Goal: Information Seeking & Learning: Find specific page/section

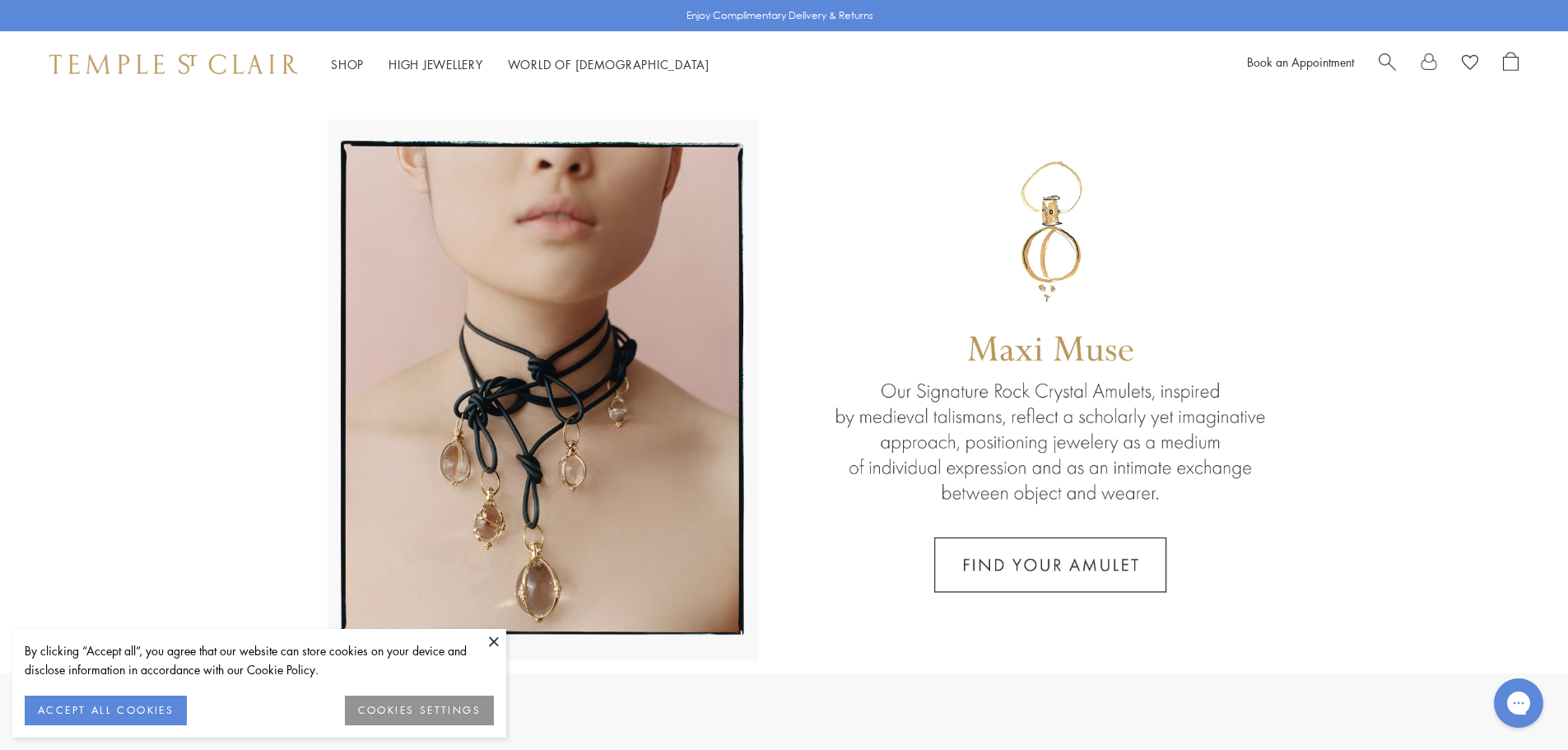
click at [1388, 59] on span "Search" at bounding box center [1387, 60] width 17 height 17
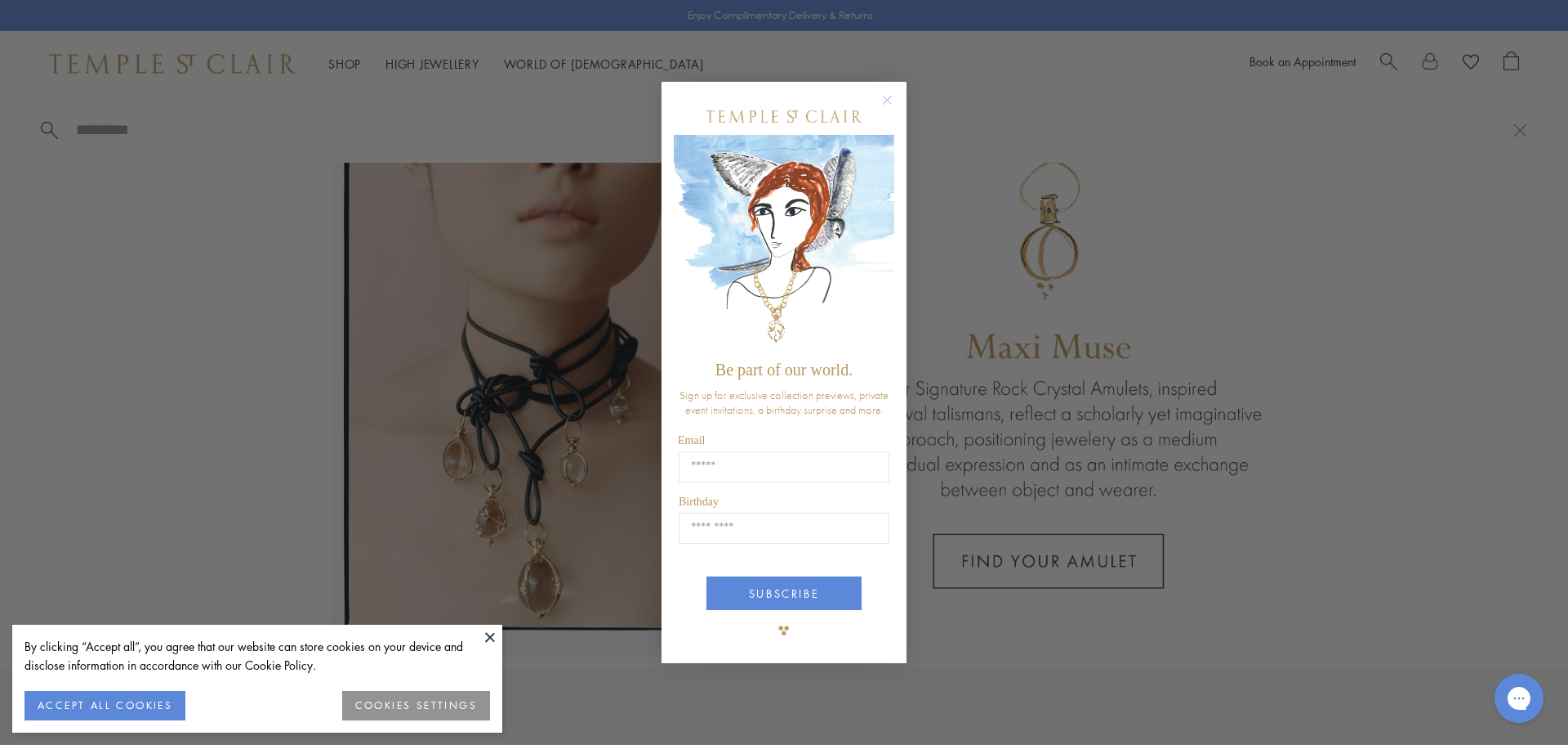
click at [892, 99] on circle "Close dialog" at bounding box center [887, 99] width 20 height 20
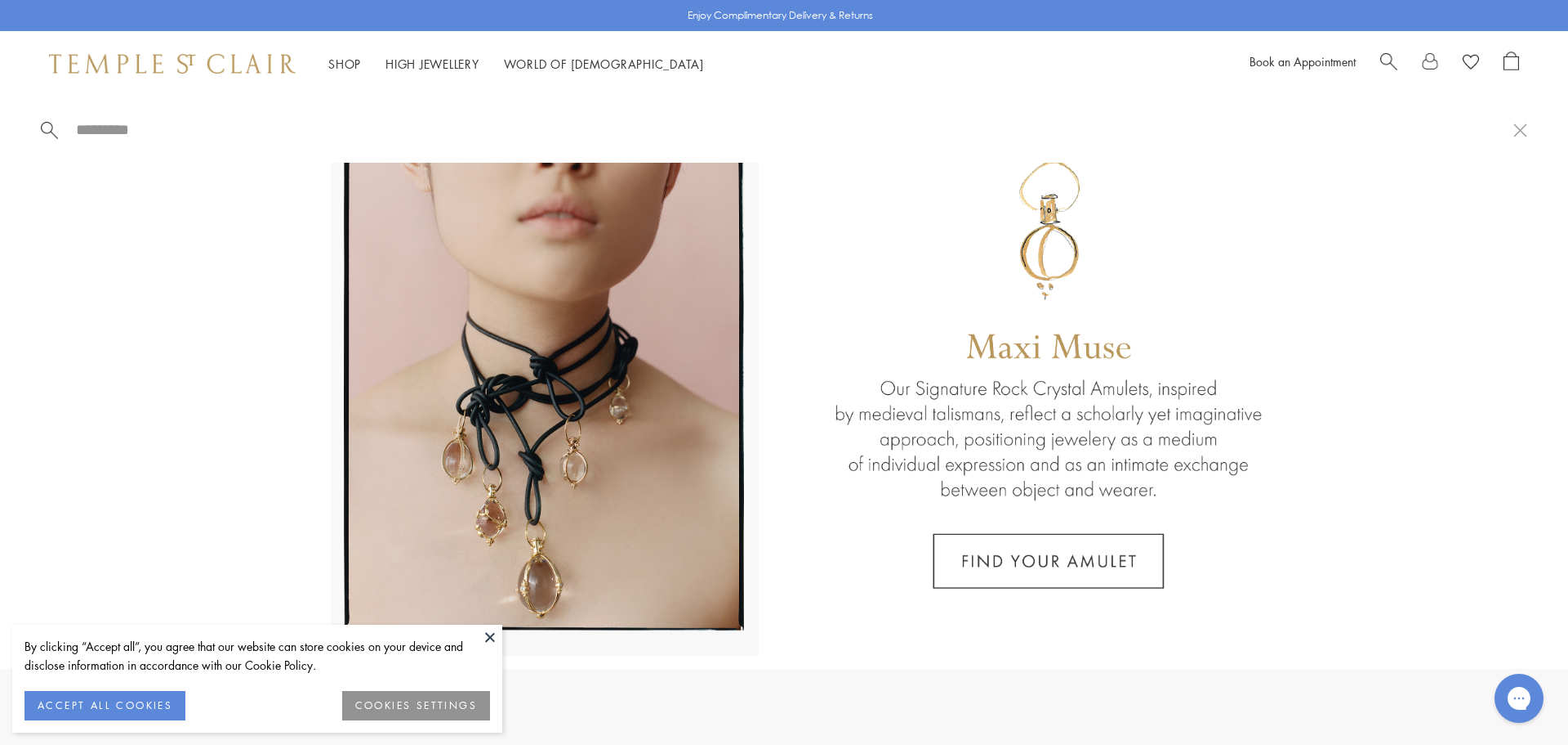
click at [1384, 58] on span "Search" at bounding box center [1389, 60] width 17 height 17
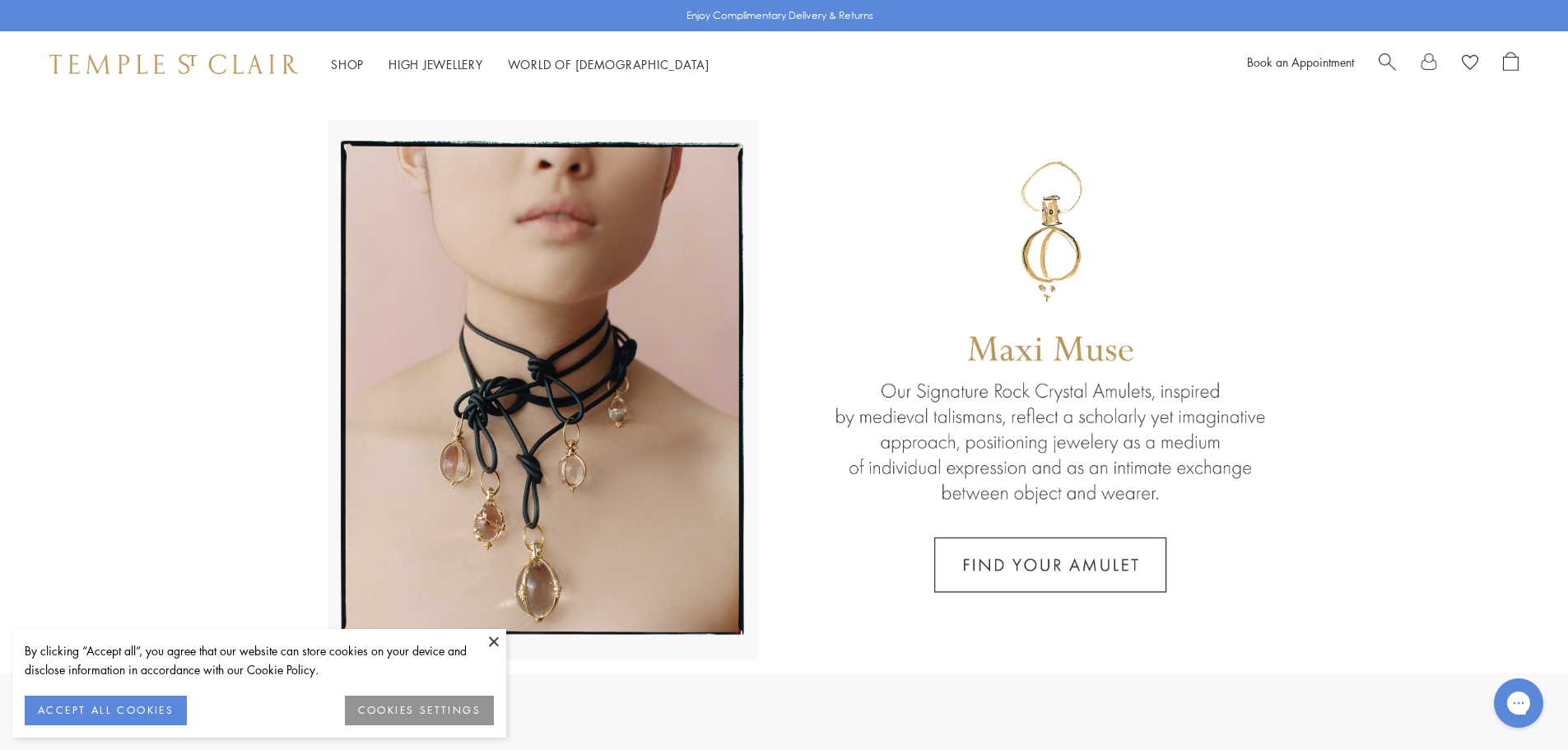
click at [1395, 59] on span "Search" at bounding box center [1387, 60] width 17 height 17
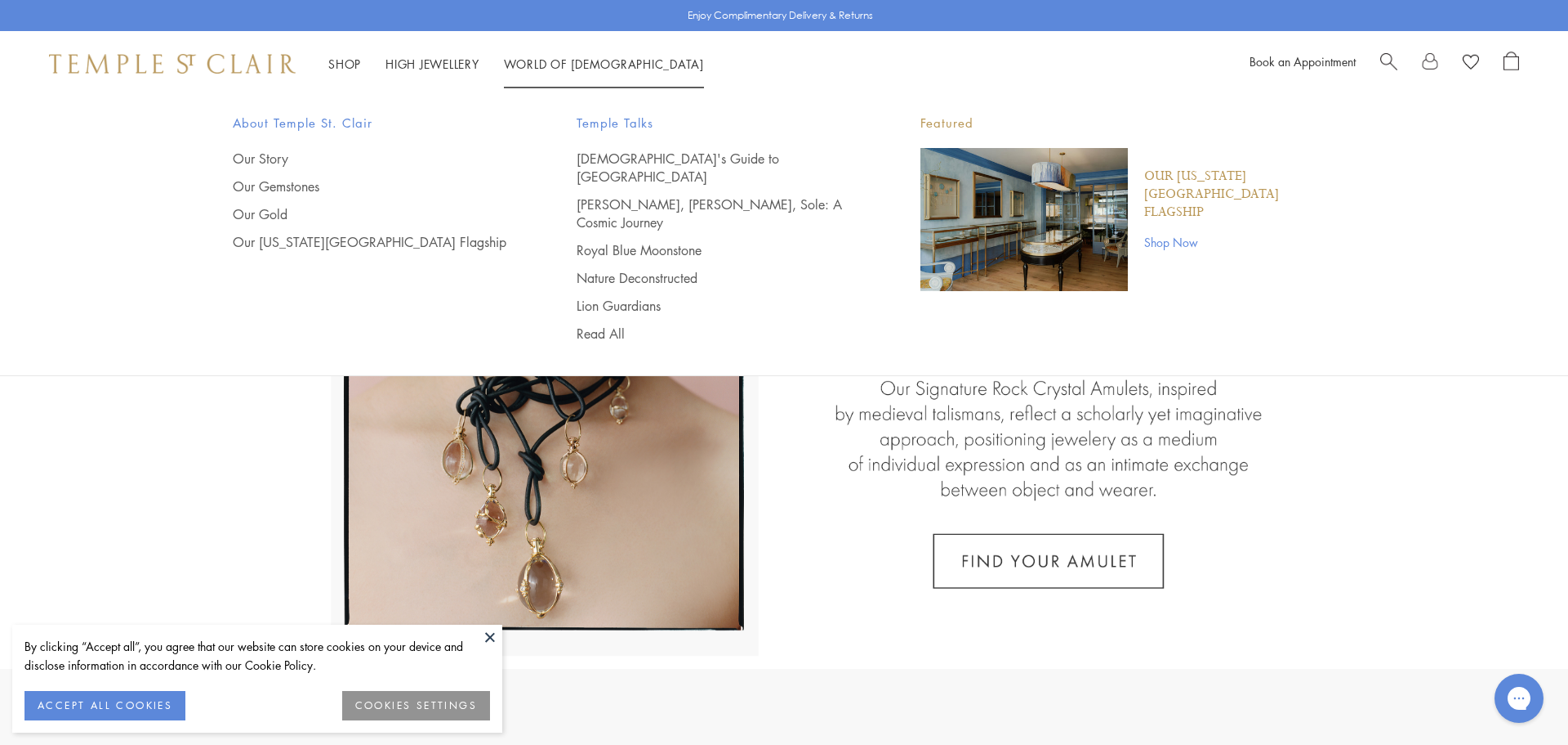
click at [1391, 53] on span "Search" at bounding box center [1389, 60] width 17 height 17
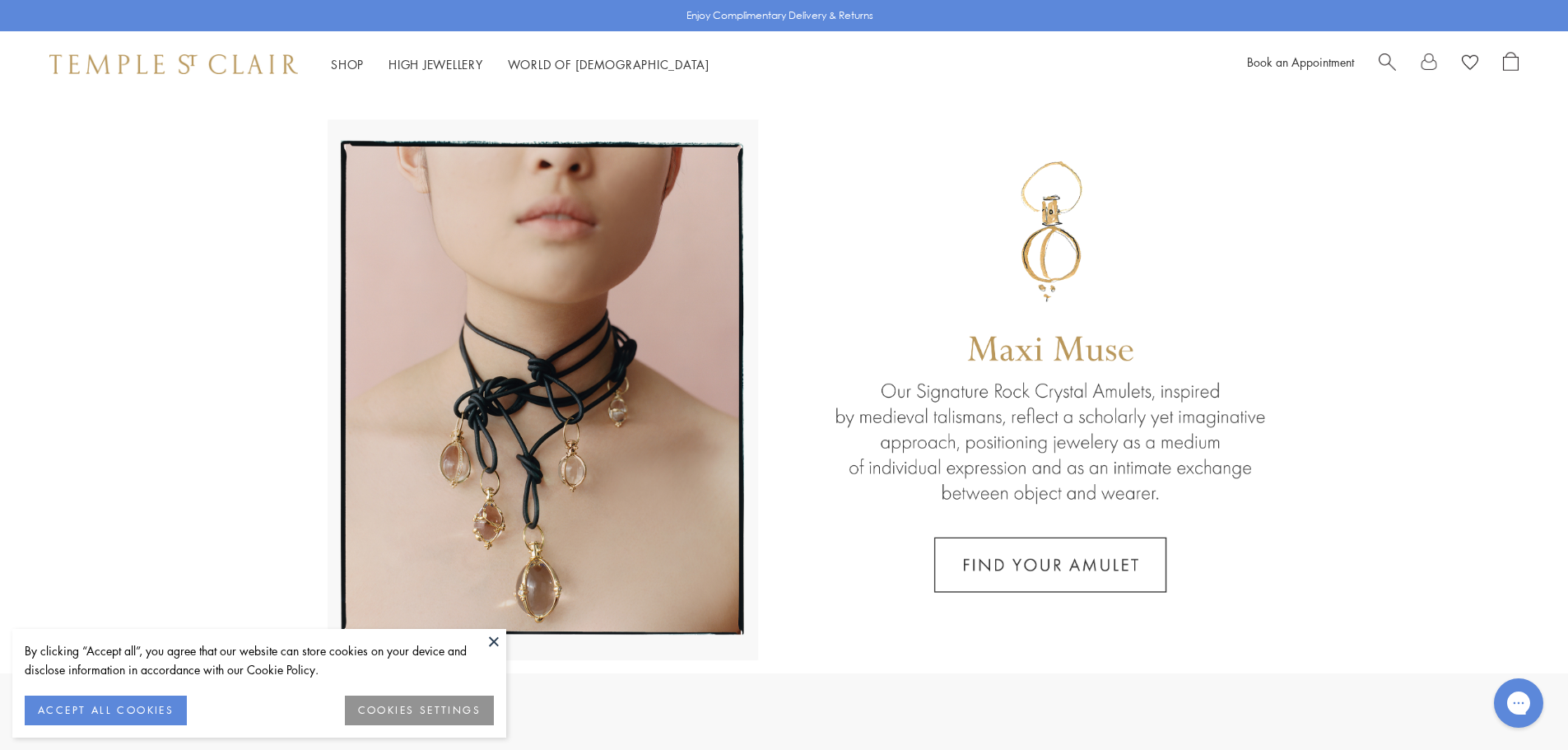
click at [494, 643] on button at bounding box center [494, 640] width 25 height 25
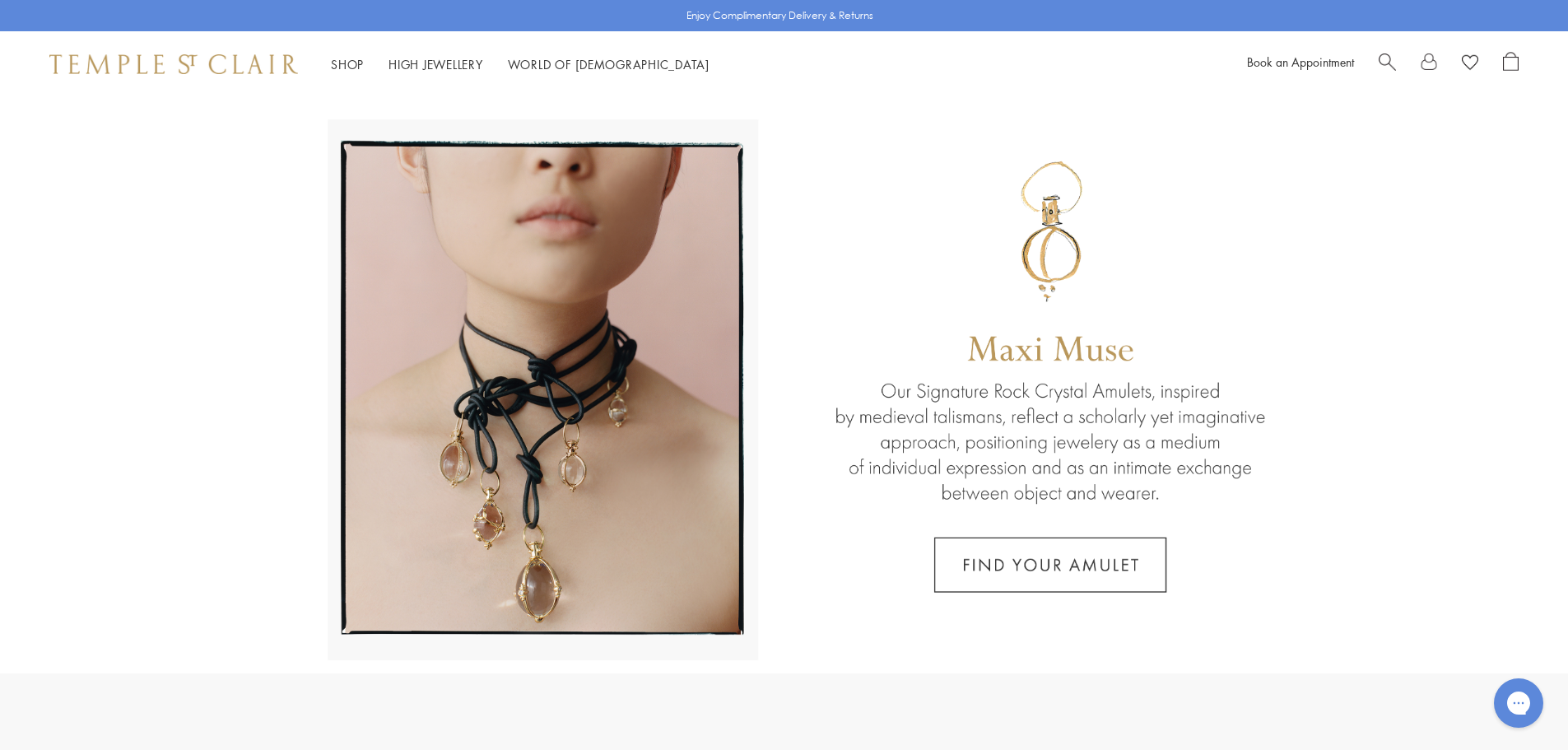
click at [1383, 57] on span "Search" at bounding box center [1387, 60] width 17 height 17
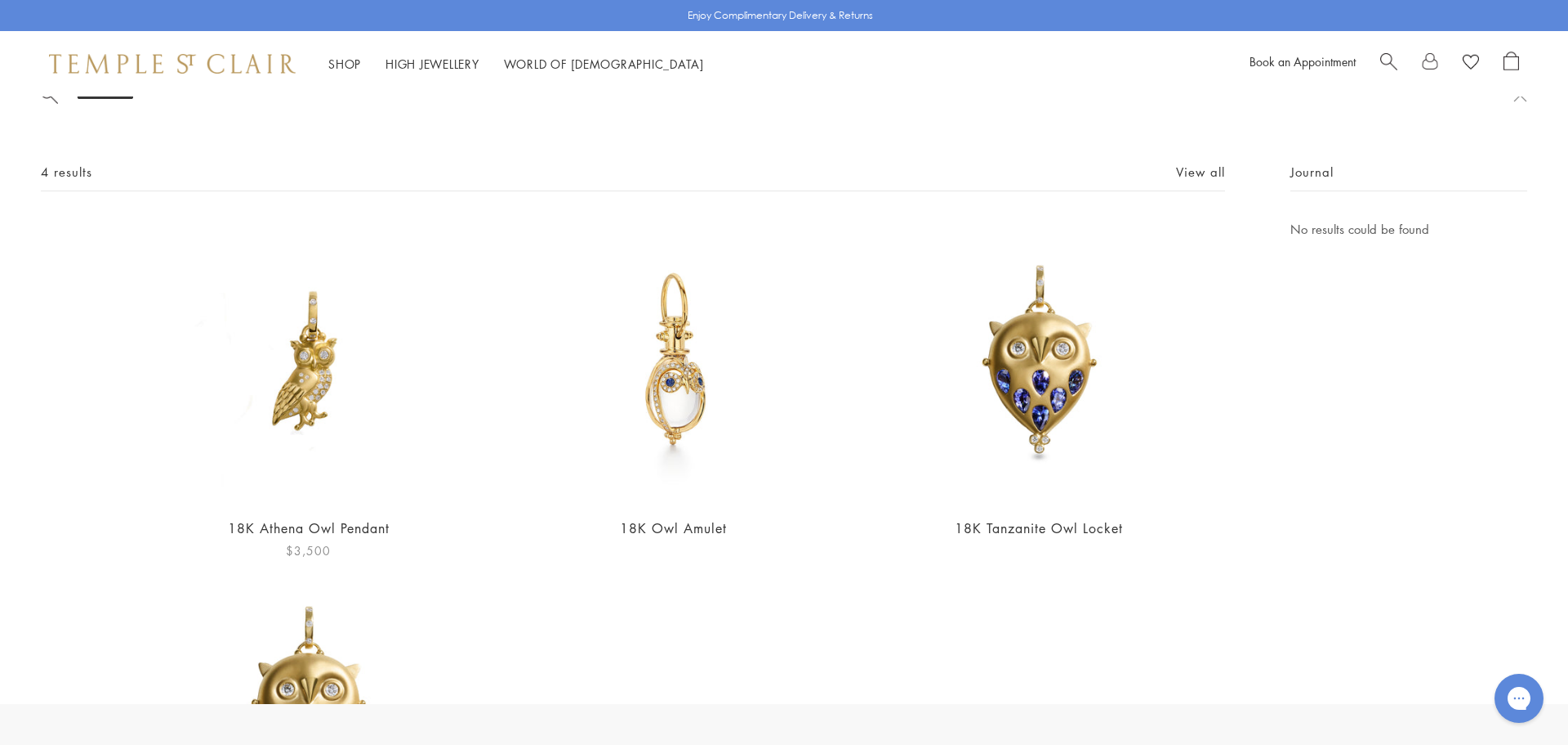
scroll to position [82, 0]
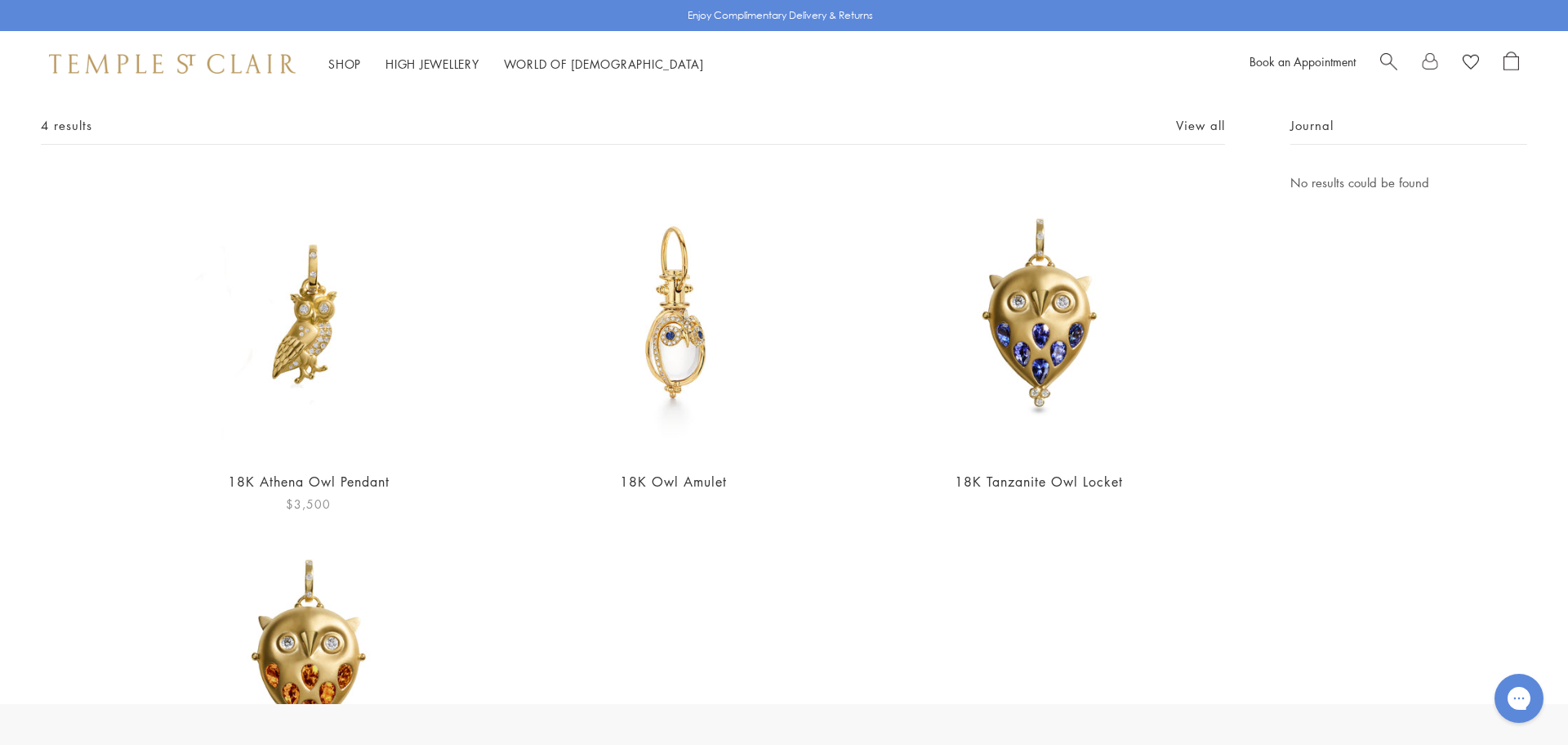
type input "**********"
click at [338, 441] on img at bounding box center [309, 314] width 283 height 283
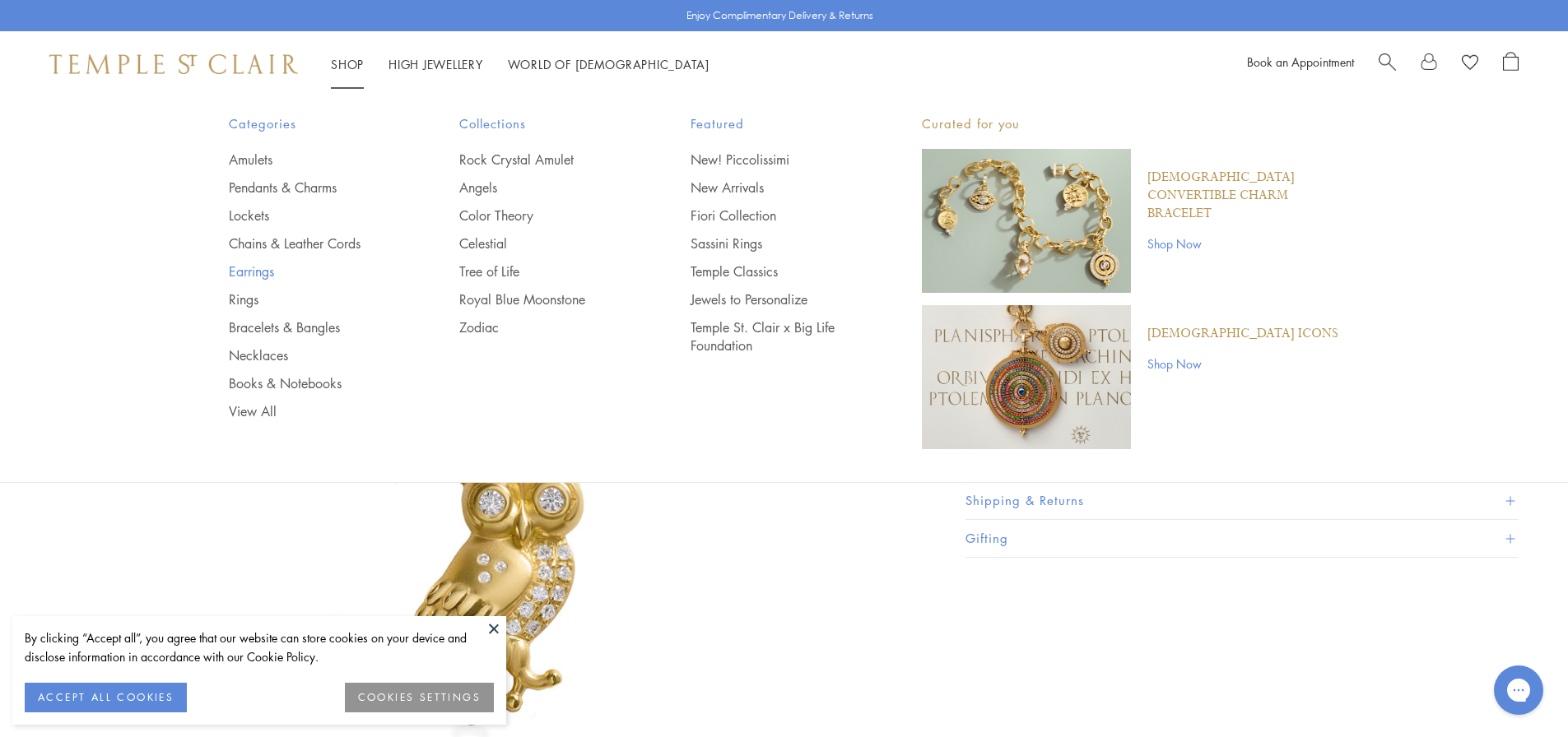
click at [266, 276] on link "Earrings" at bounding box center [311, 271] width 165 height 18
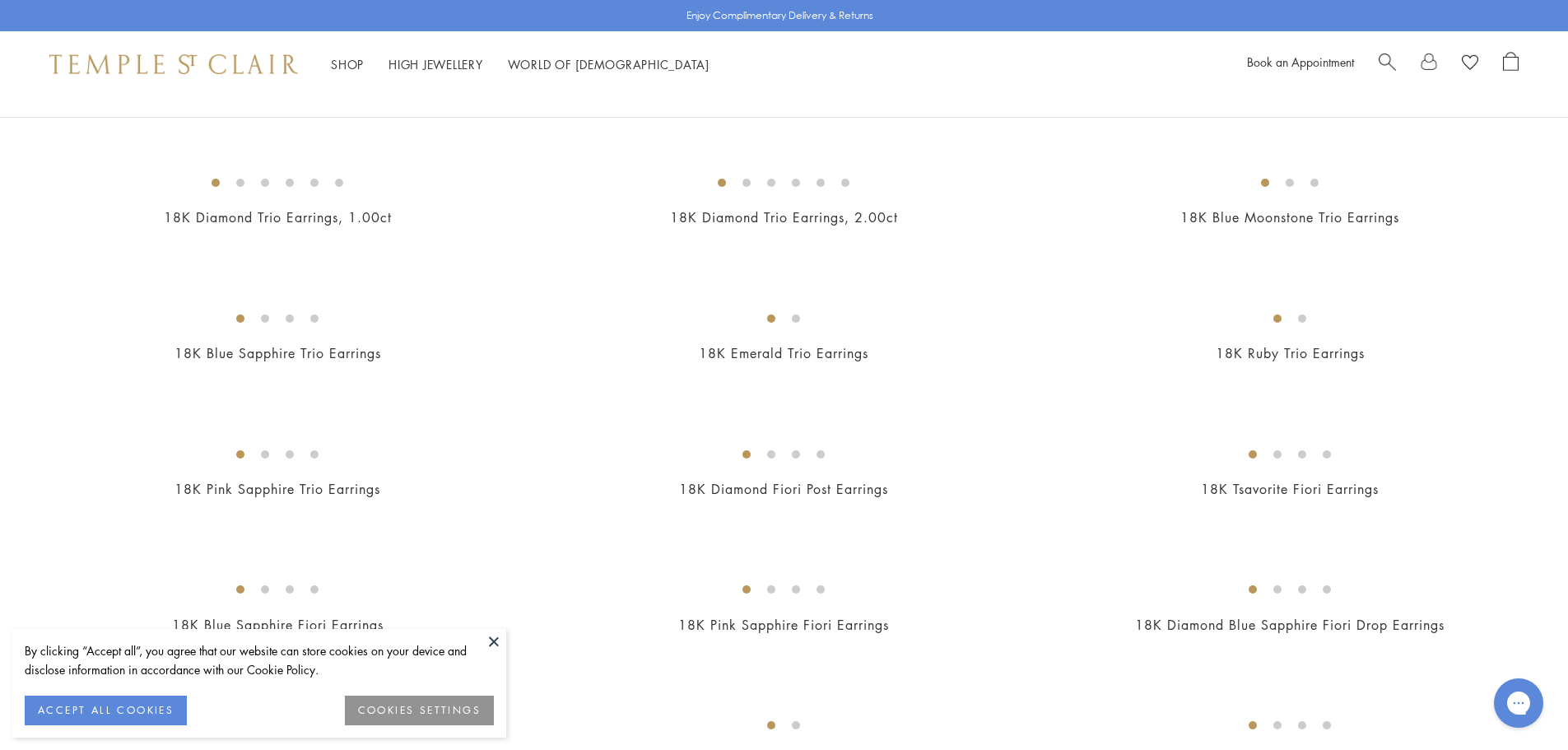
scroll to position [412, 0]
click at [494, 641] on button at bounding box center [494, 640] width 25 height 25
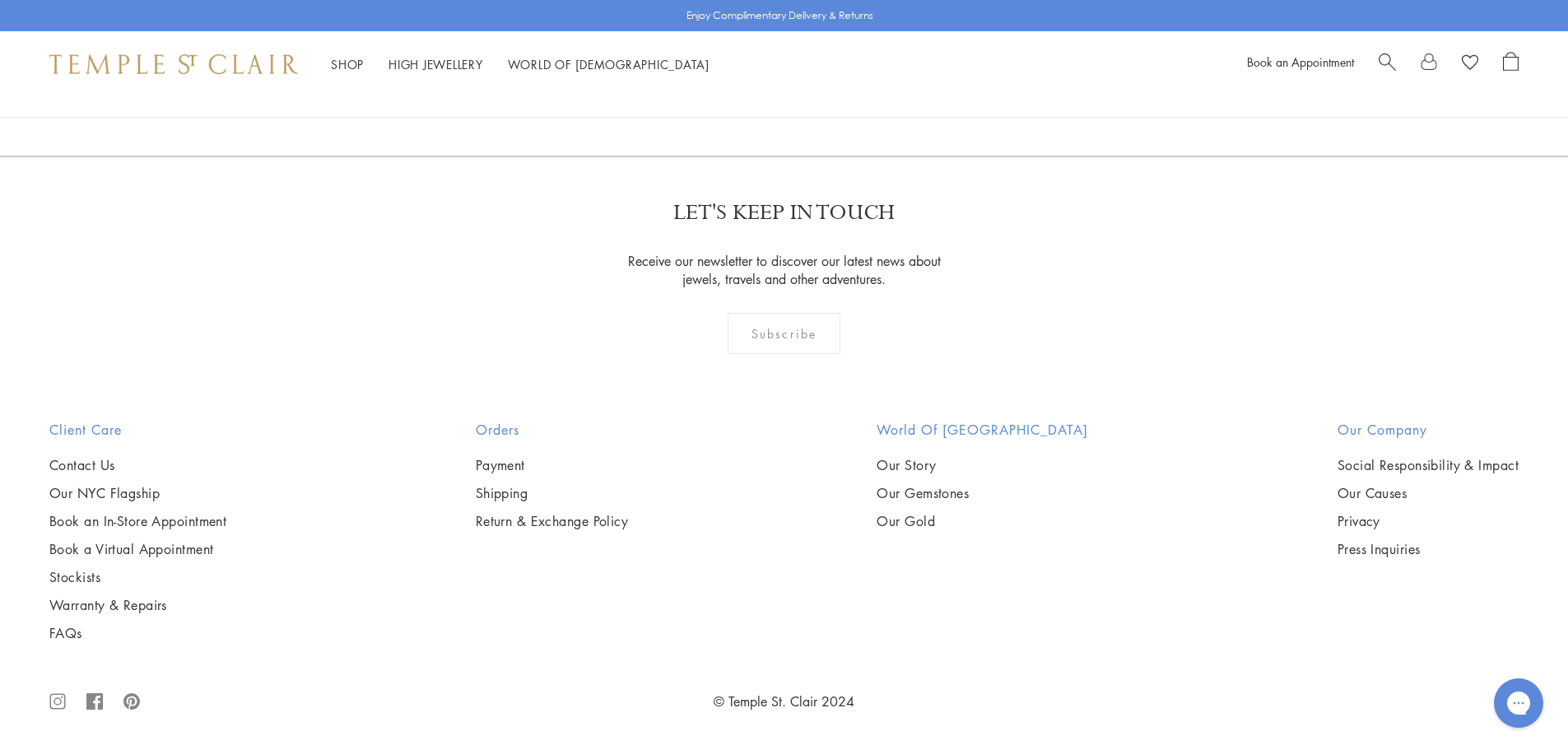
scroll to position [10449, 0]
click at [756, 90] on link "2" at bounding box center [757, 67] width 54 height 45
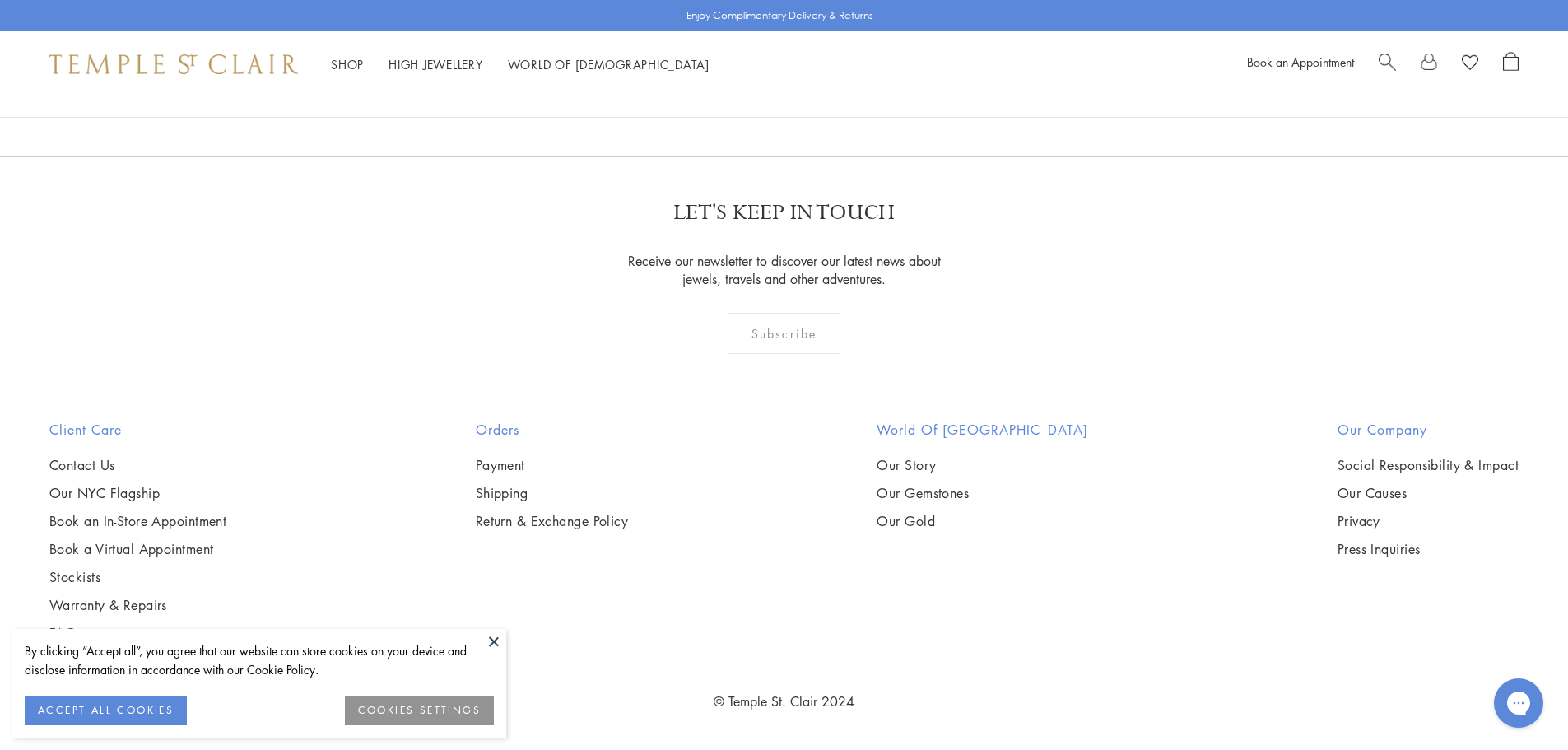
scroll to position [9791, 0]
click at [830, 90] on link "3" at bounding box center [837, 67] width 54 height 45
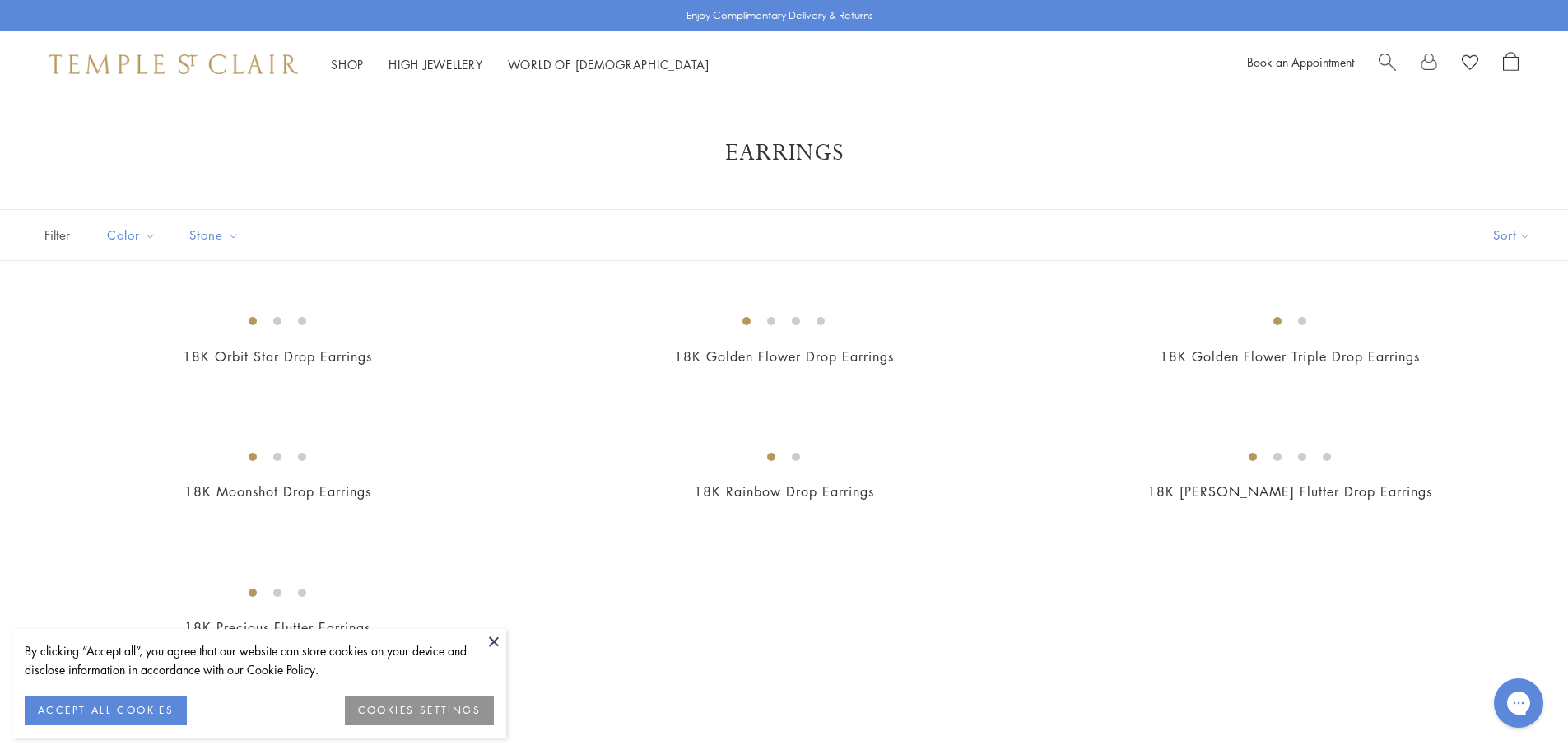
click at [1388, 55] on span "Search" at bounding box center [1387, 60] width 17 height 17
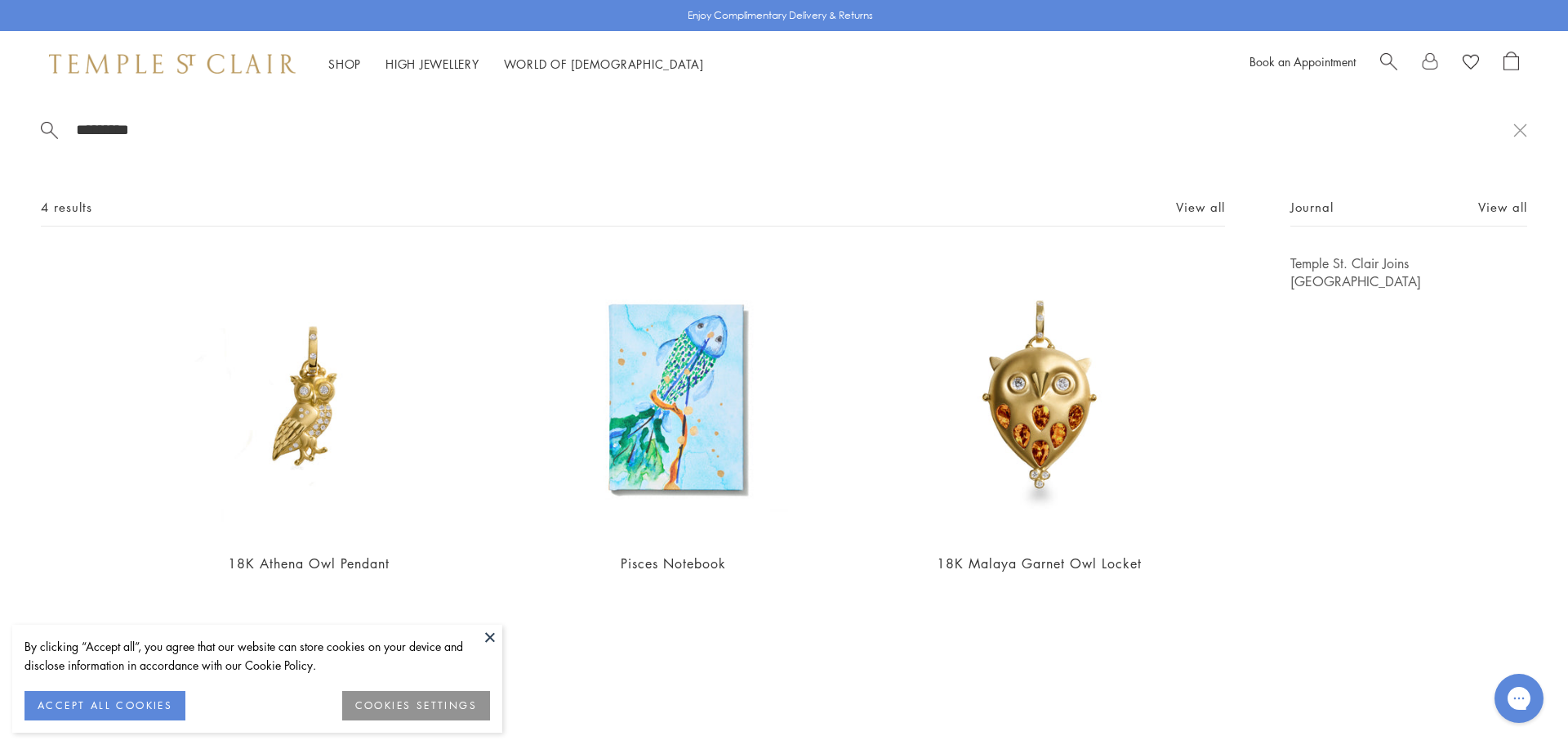
click at [499, 642] on button at bounding box center [490, 636] width 24 height 24
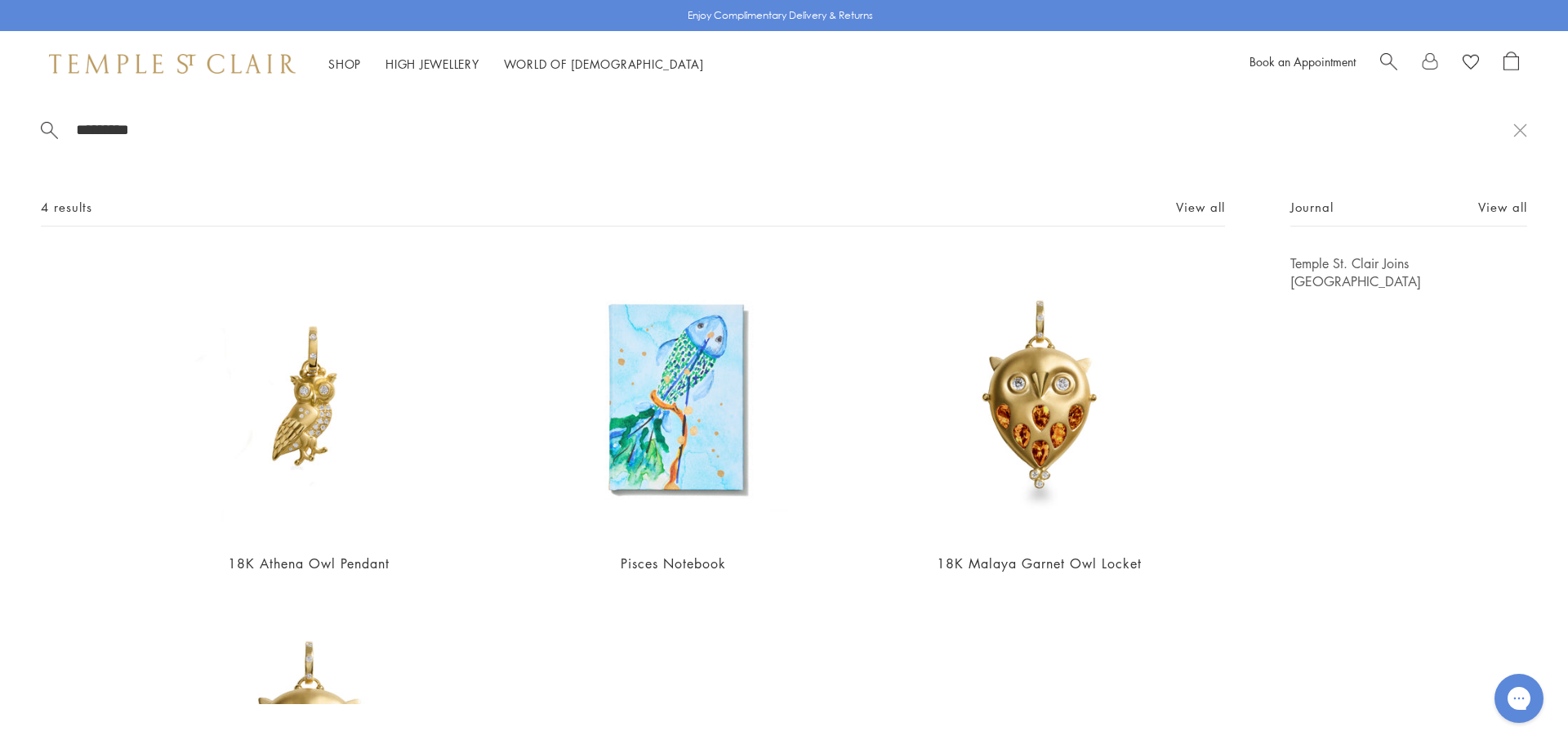
click at [173, 136] on input "*********" at bounding box center [793, 129] width 1440 height 19
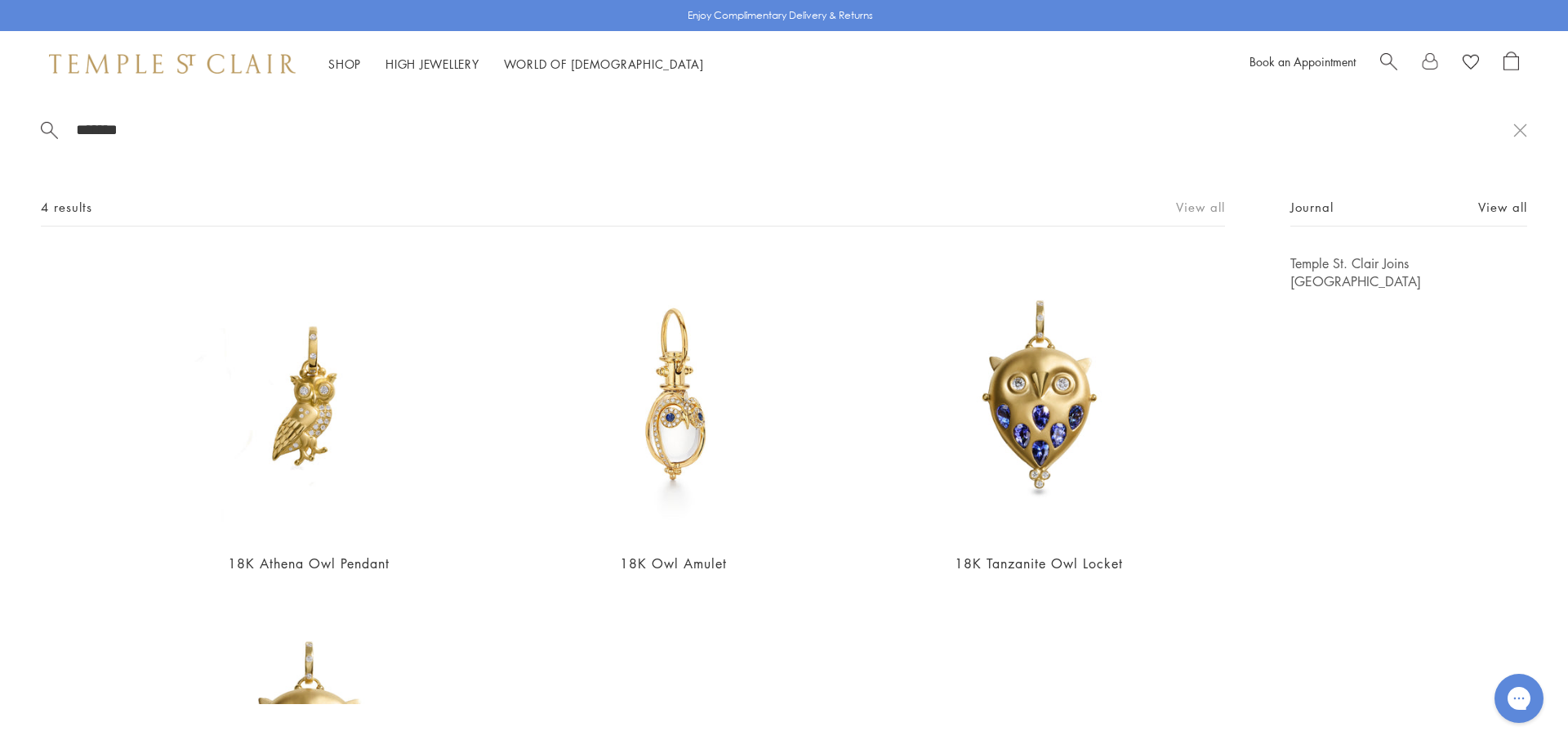
type input "*******"
click at [1176, 203] on link "View all" at bounding box center [1200, 206] width 49 height 18
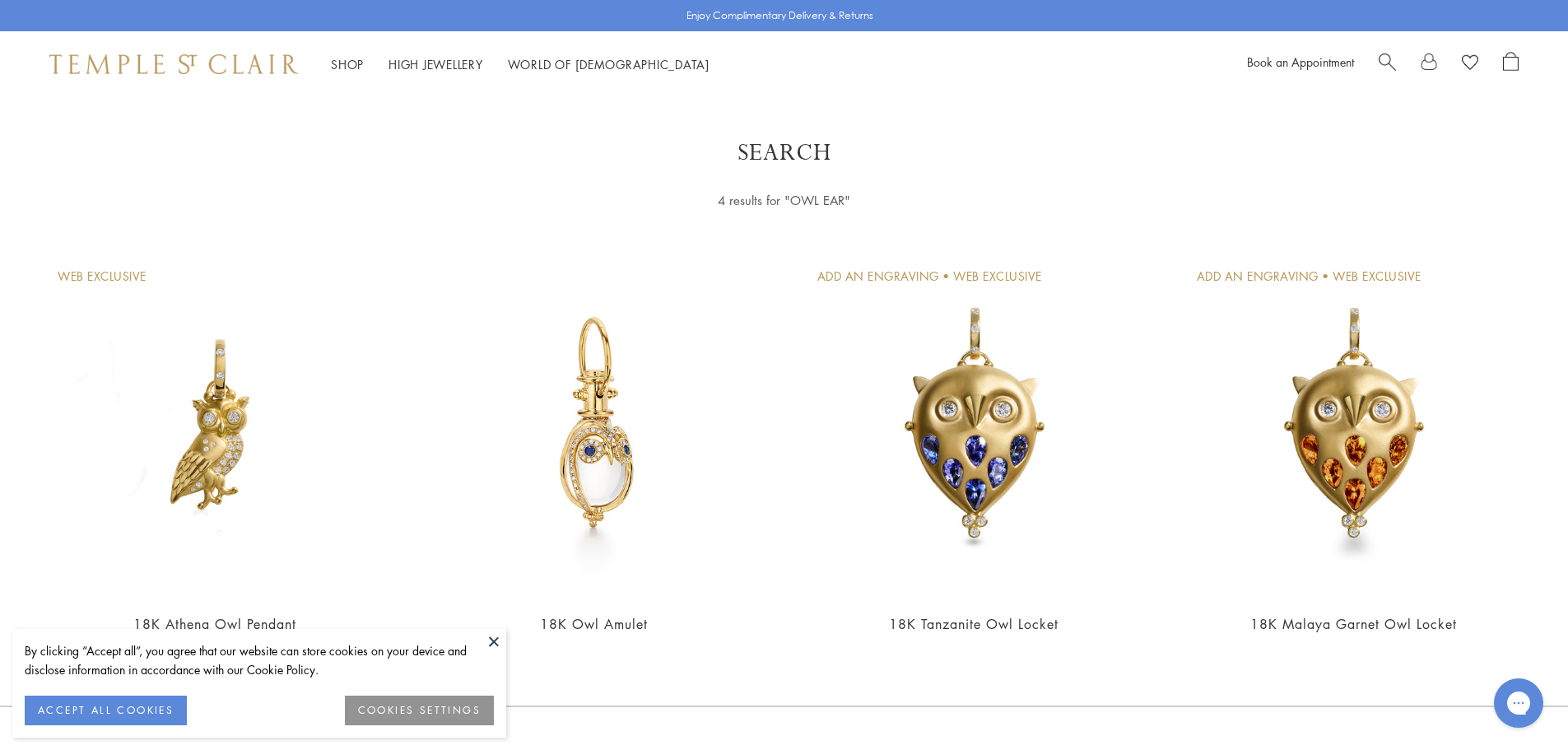
click at [1386, 64] on span "Search" at bounding box center [1387, 60] width 17 height 17
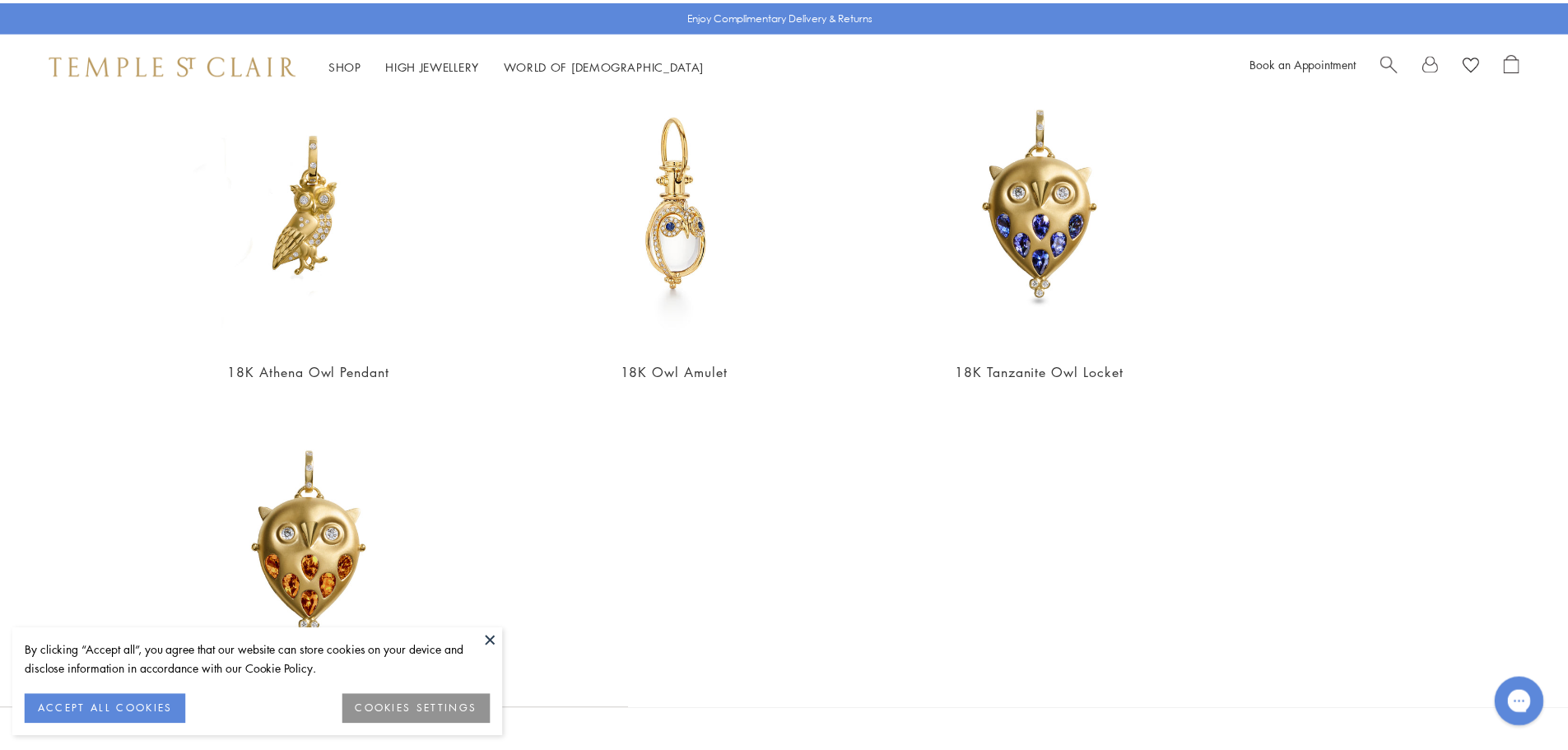
scroll to position [289, 0]
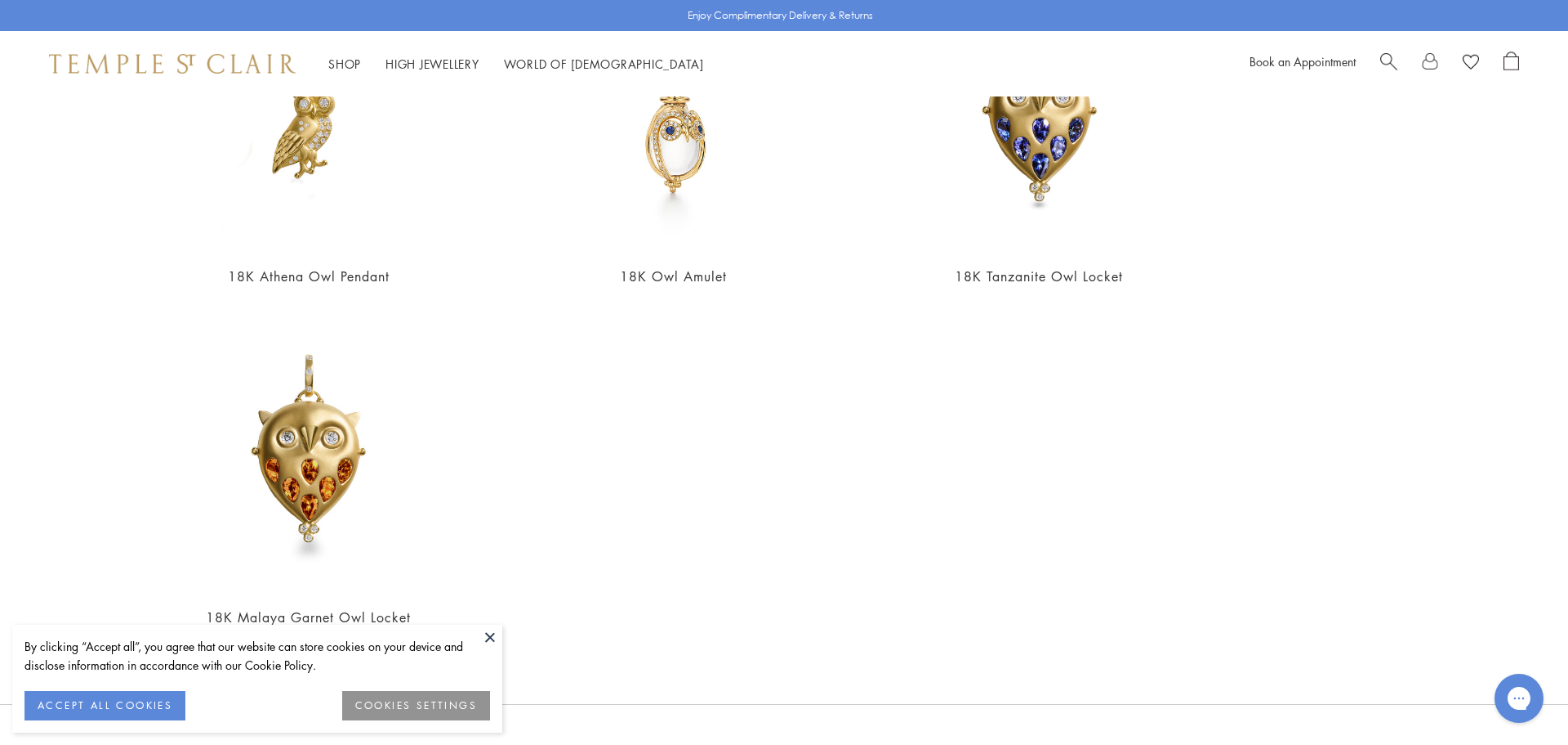
click at [494, 629] on button at bounding box center [490, 636] width 24 height 24
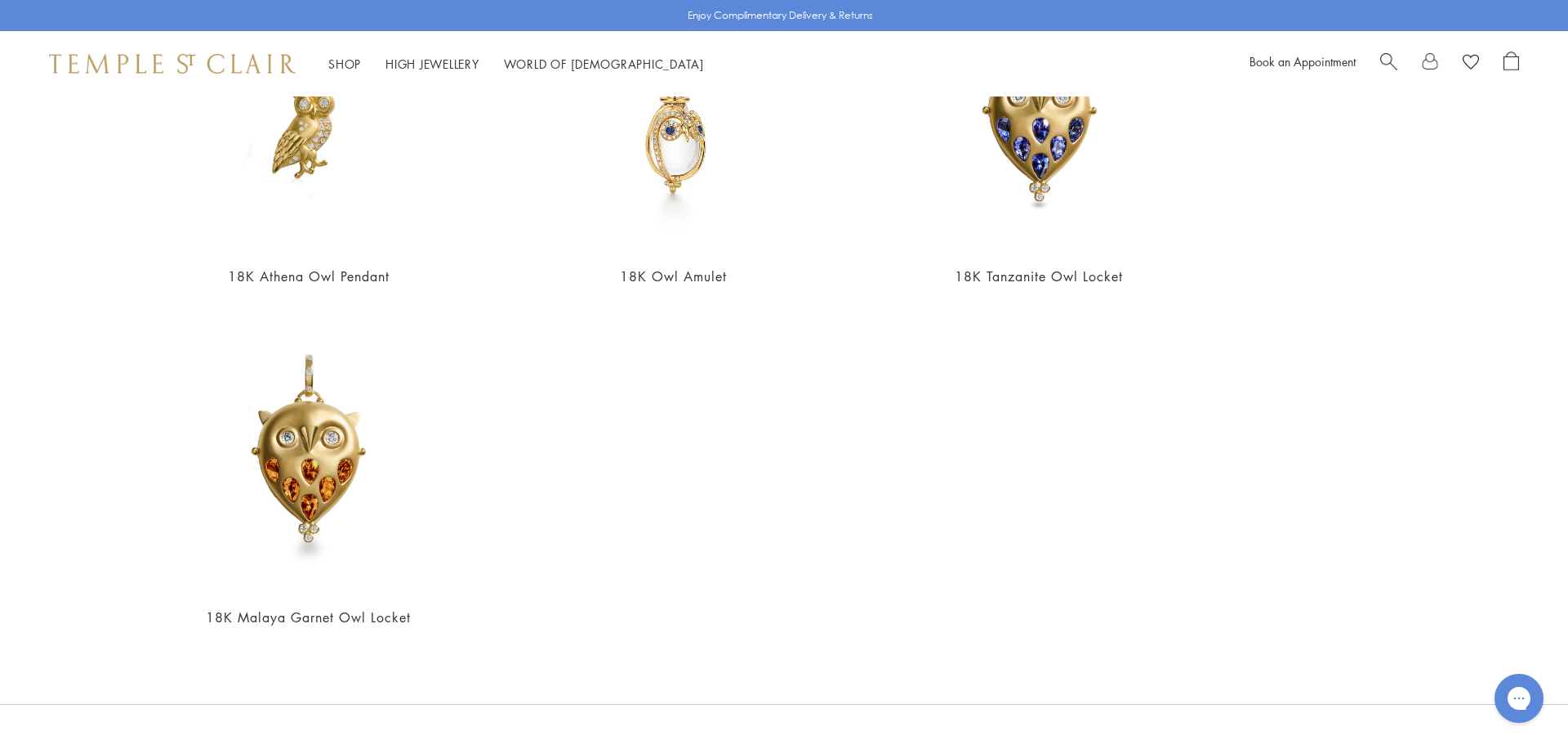
click at [1389, 60] on span "Search" at bounding box center [1389, 60] width 17 height 17
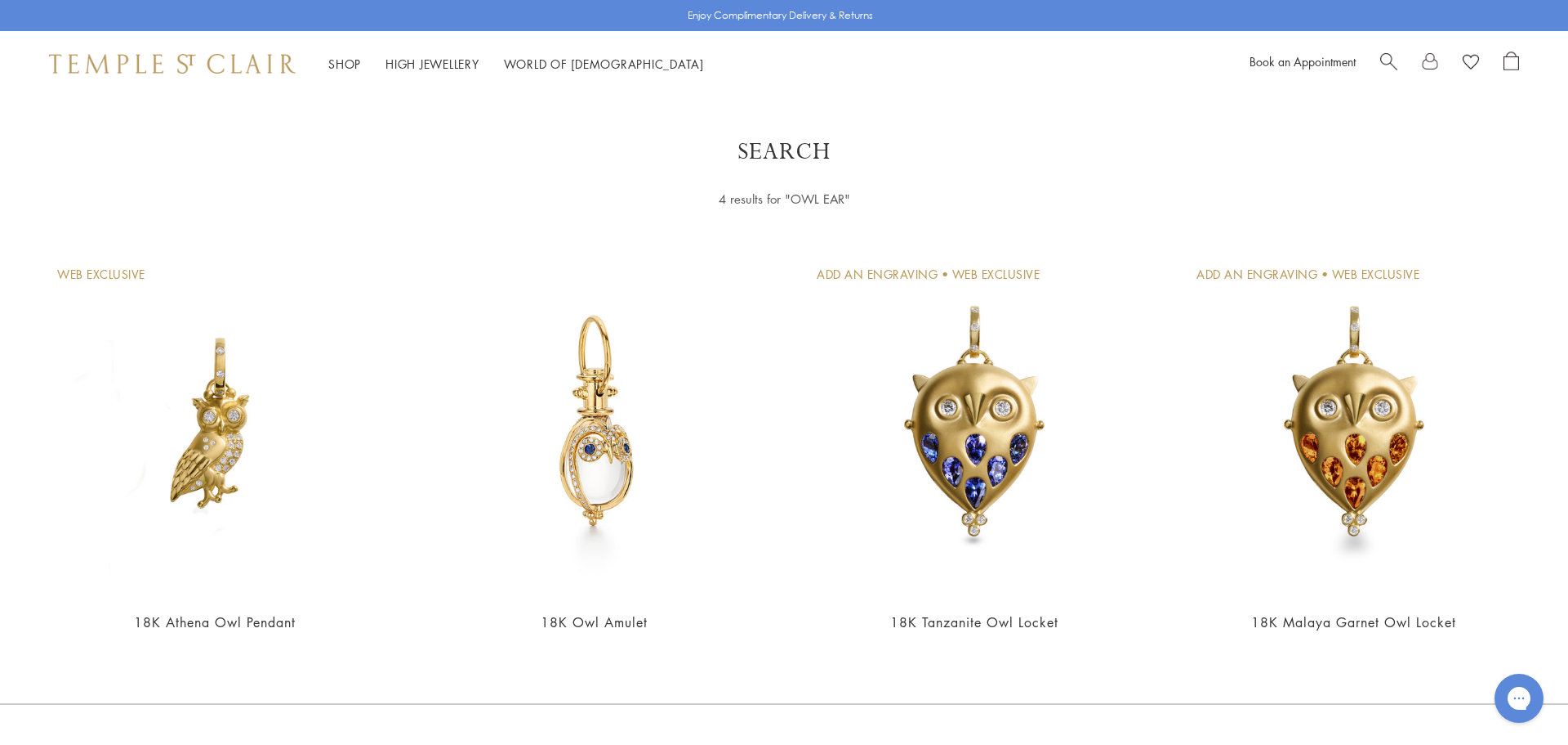
scroll to position [279, 0]
click at [1376, 62] on span "Search" at bounding box center [1377, 60] width 17 height 17
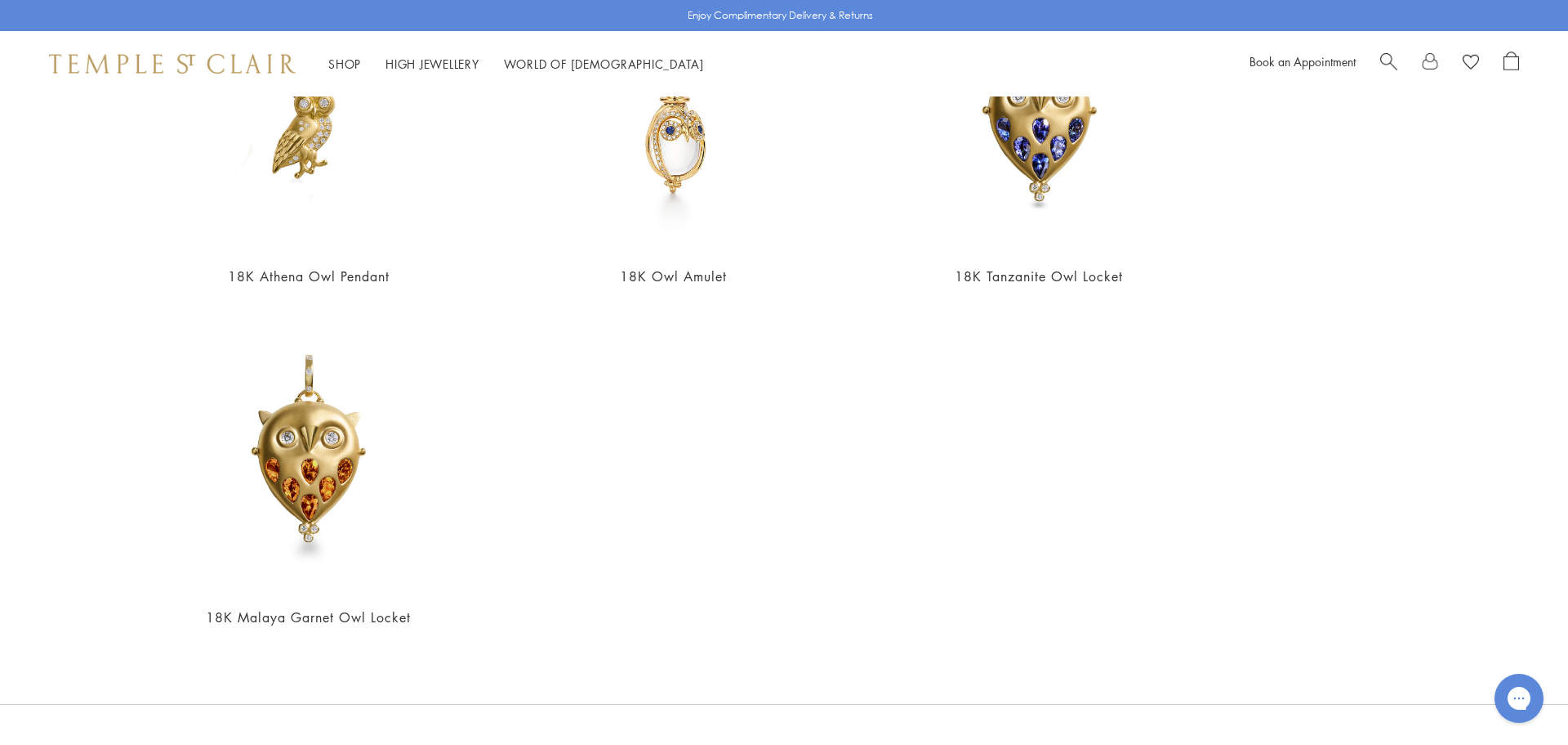
scroll to position [0, 0]
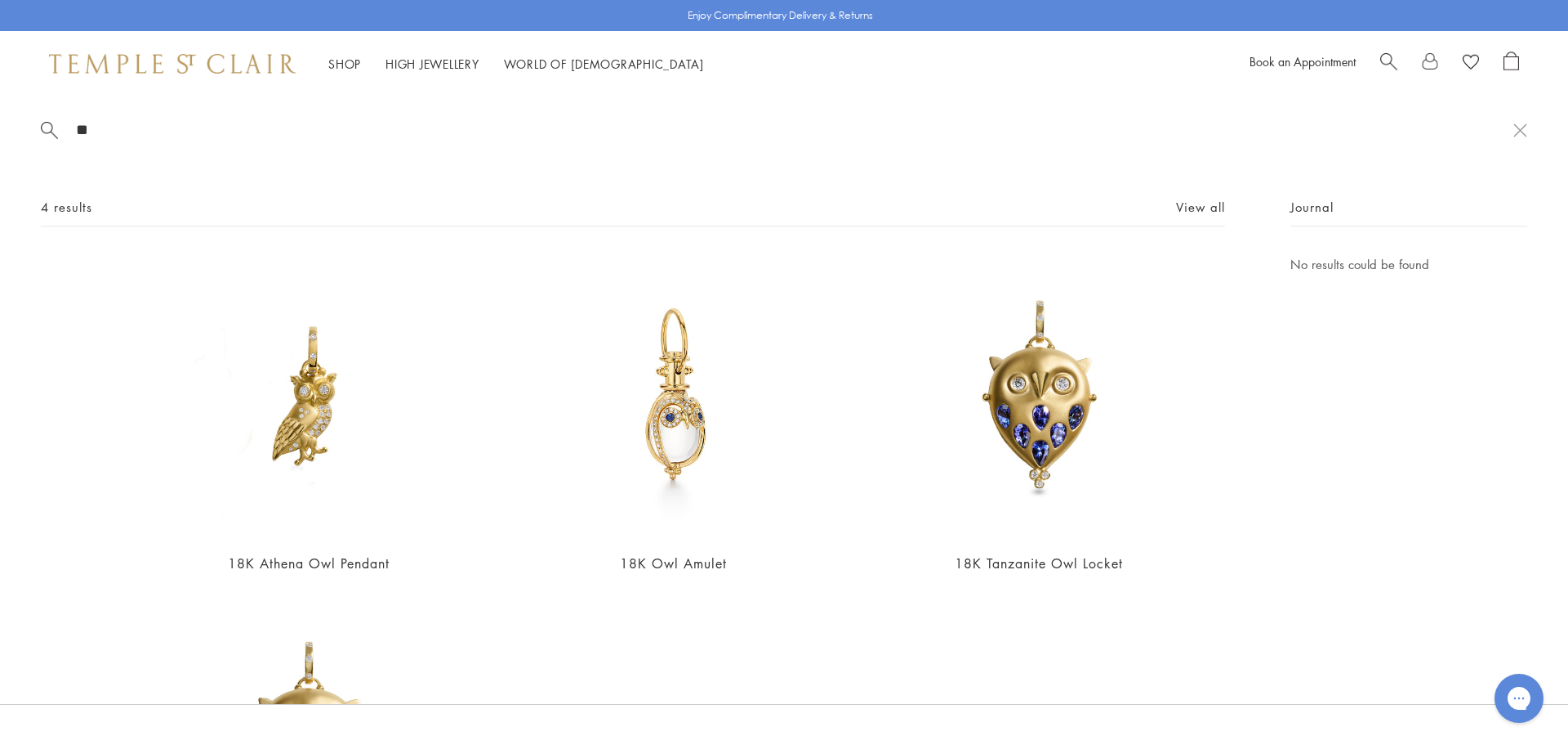
type input "*"
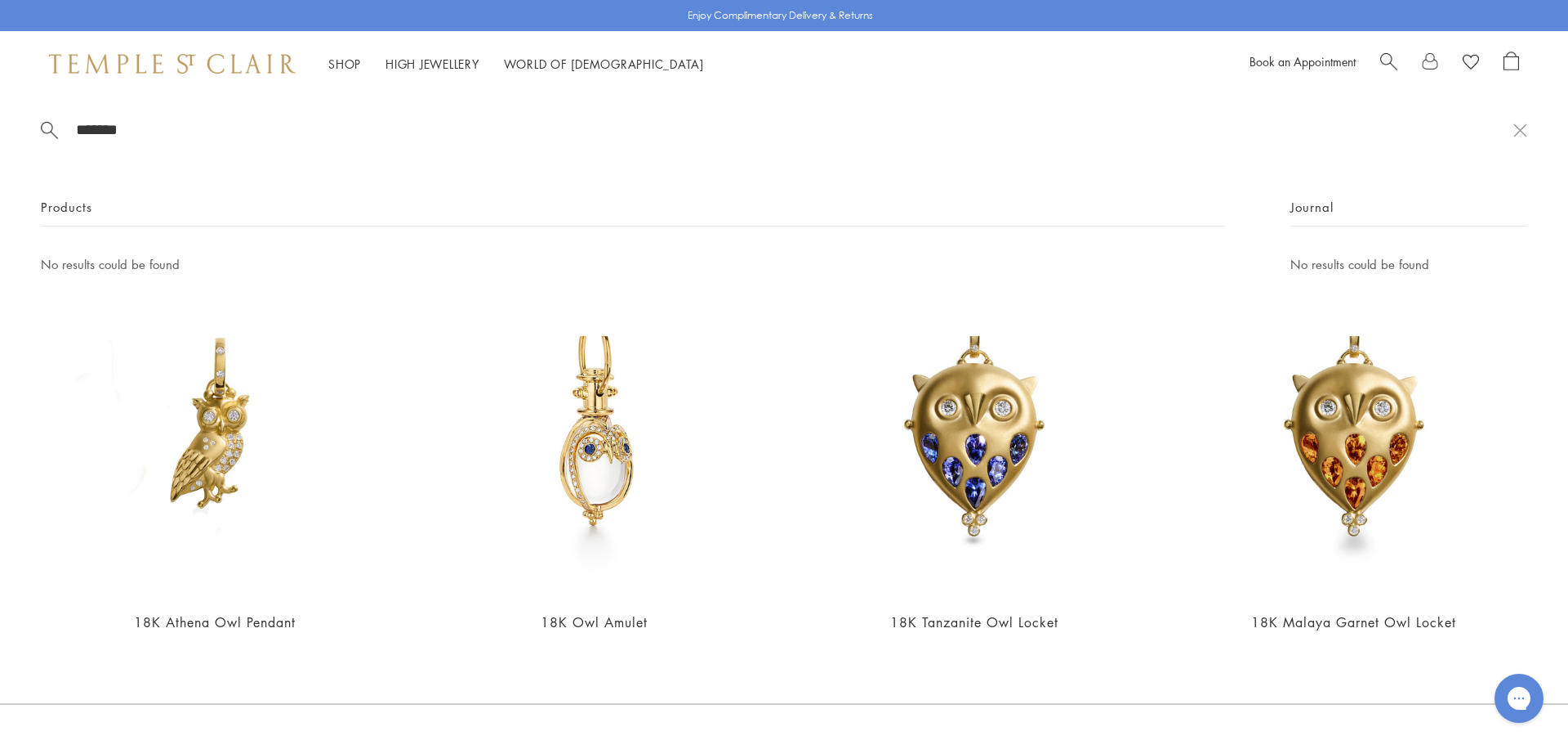
type input "*******"
